Goal: Information Seeking & Learning: Compare options

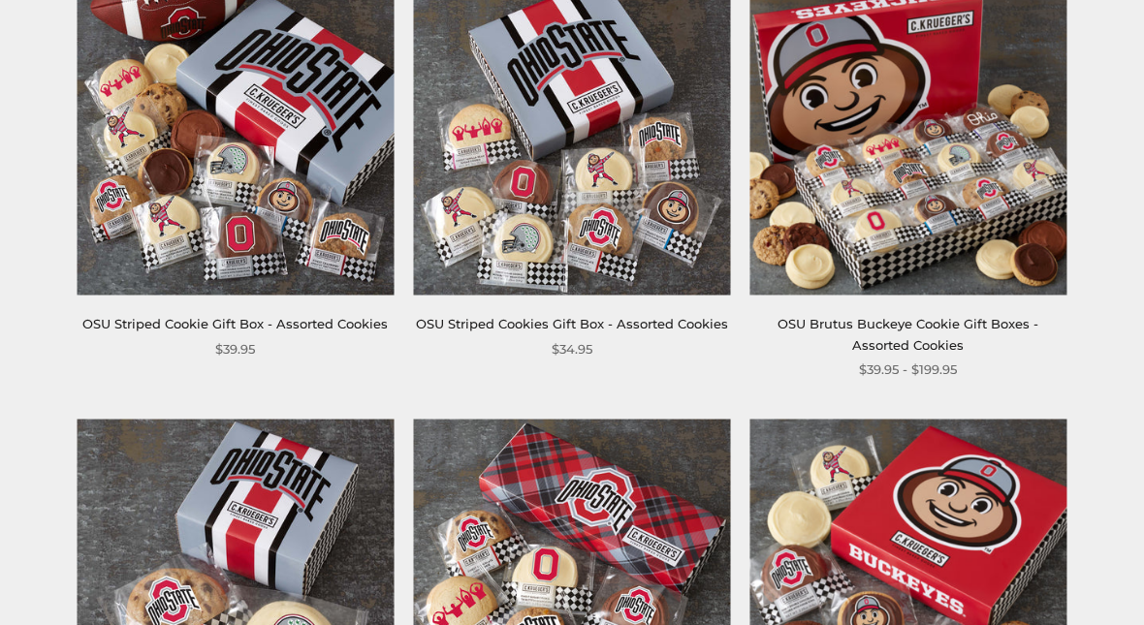
scroll to position [378, 0]
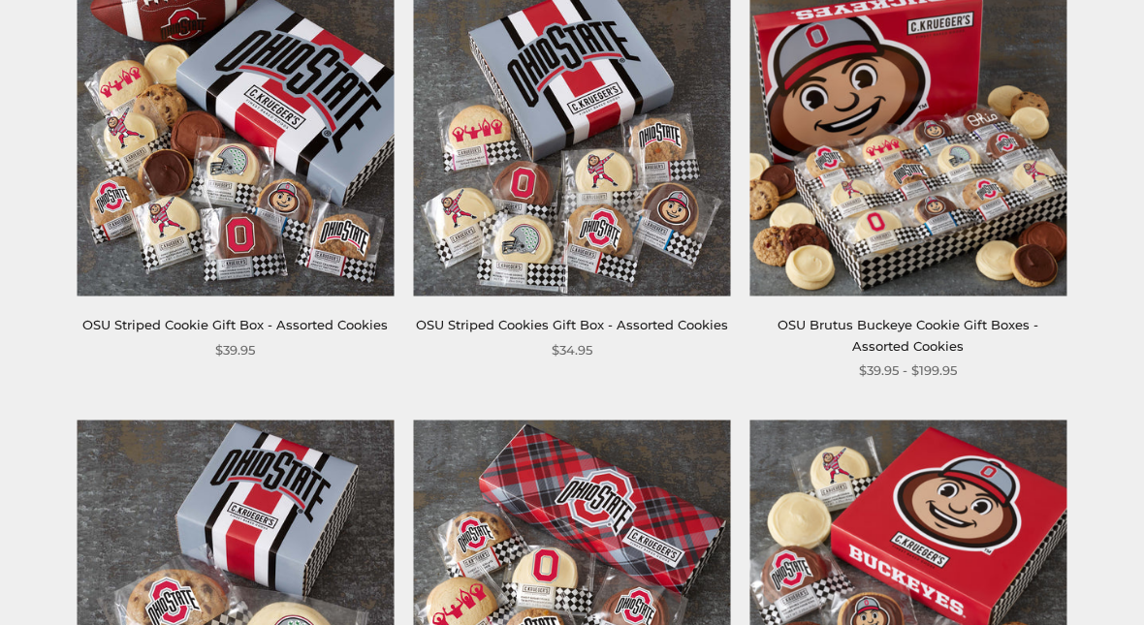
click at [570, 330] on link "OSU Striped Cookies Gift Box - Assorted Cookies" at bounding box center [572, 325] width 312 height 16
